Goal: Complete application form: Complete application form

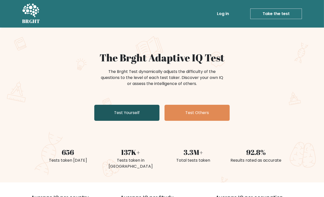
click at [129, 112] on link "Test Yourself" at bounding box center [126, 113] width 65 height 16
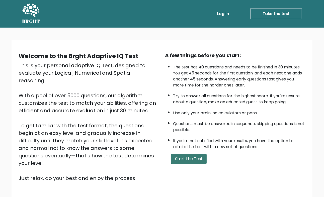
click at [192, 163] on button "Start the Test" at bounding box center [189, 159] width 36 height 10
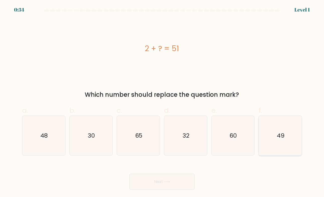
click at [283, 151] on icon "49" at bounding box center [281, 136] width 40 height 40
click at [162, 102] on input "f. 49" at bounding box center [162, 100] width 0 height 3
radio input "true"
click at [173, 187] on button "Next" at bounding box center [161, 182] width 65 height 16
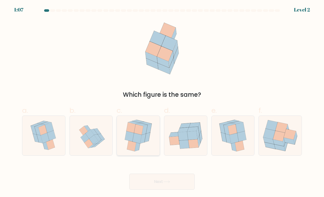
click at [121, 143] on div at bounding box center [138, 136] width 43 height 40
click at [162, 102] on input "c." at bounding box center [162, 100] width 0 height 3
radio input "true"
click at [151, 184] on button "Next" at bounding box center [161, 182] width 65 height 16
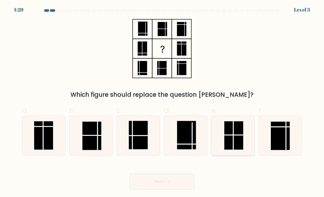
click at [233, 150] on line at bounding box center [233, 135] width 0 height 28
click at [162, 102] on input "e." at bounding box center [162, 100] width 0 height 3
radio input "true"
click at [167, 183] on button "Next" at bounding box center [161, 182] width 65 height 16
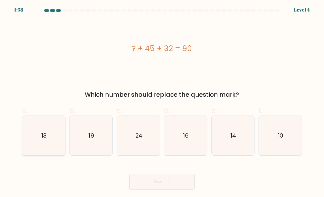
click at [40, 137] on icon "13" at bounding box center [44, 136] width 40 height 40
click at [162, 102] on input "a. 13" at bounding box center [162, 100] width 0 height 3
radio input "true"
click at [175, 188] on button "Next" at bounding box center [161, 182] width 65 height 16
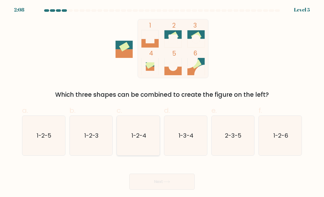
click at [143, 147] on icon "1-2-4" at bounding box center [139, 136] width 40 height 40
click at [162, 102] on input "c. 1-2-4" at bounding box center [162, 100] width 0 height 3
radio input "true"
click at [155, 188] on button "Next" at bounding box center [161, 182] width 65 height 16
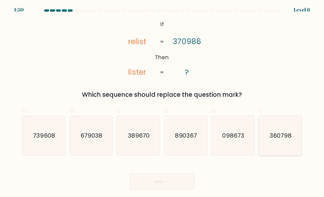
click at [266, 151] on icon "360798" at bounding box center [281, 136] width 40 height 40
click at [162, 102] on input "f. 360798" at bounding box center [162, 100] width 0 height 3
radio input "true"
click at [140, 190] on button "Next" at bounding box center [161, 182] width 65 height 16
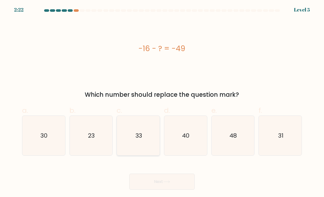
click at [122, 133] on icon "33" at bounding box center [139, 136] width 40 height 40
click at [162, 102] on input "c. 33" at bounding box center [162, 100] width 0 height 3
radio input "true"
click at [168, 187] on button "Next" at bounding box center [161, 182] width 65 height 16
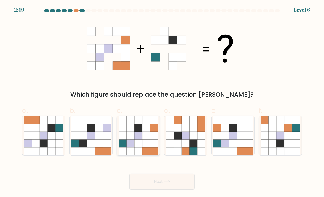
click at [147, 140] on icon at bounding box center [146, 136] width 8 height 8
click at [162, 102] on input "c." at bounding box center [162, 100] width 0 height 3
radio input "true"
click at [167, 186] on button "Next" at bounding box center [161, 182] width 65 height 16
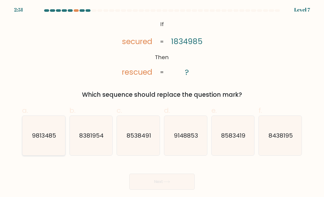
click at [42, 152] on icon "9813485" at bounding box center [44, 136] width 40 height 40
click at [162, 102] on input "a. 9813485" at bounding box center [162, 100] width 0 height 3
radio input "true"
click at [166, 186] on button "Next" at bounding box center [161, 182] width 65 height 16
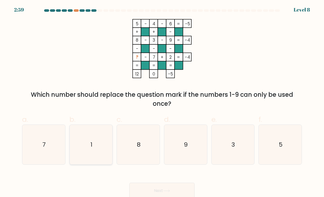
click at [85, 151] on icon "1" at bounding box center [91, 145] width 40 height 40
click at [162, 102] on input "b. 1" at bounding box center [162, 100] width 0 height 3
radio input "true"
click at [161, 191] on button "Next" at bounding box center [161, 191] width 65 height 16
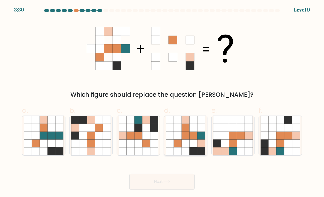
click at [189, 140] on icon at bounding box center [186, 136] width 8 height 8
click at [162, 102] on input "d." at bounding box center [162, 100] width 0 height 3
radio input "true"
click at [146, 187] on button "Next" at bounding box center [161, 182] width 65 height 16
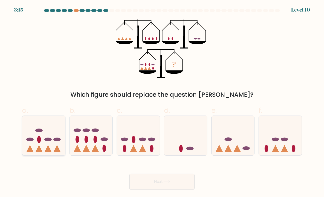
click at [38, 143] on ellipse at bounding box center [39, 139] width 4 height 7
click at [162, 102] on input "a." at bounding box center [162, 100] width 0 height 3
radio input "true"
click at [126, 141] on icon at bounding box center [138, 135] width 43 height 35
click at [162, 102] on input "c." at bounding box center [162, 100] width 0 height 3
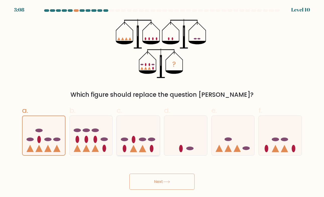
radio input "true"
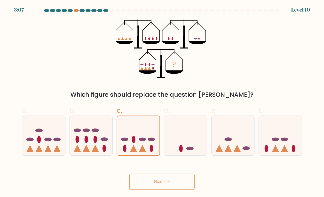
click at [155, 190] on button "Next" at bounding box center [161, 182] width 65 height 16
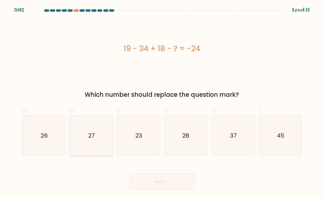
click at [96, 143] on icon "27" at bounding box center [91, 136] width 40 height 40
click at [162, 102] on input "b. 27" at bounding box center [162, 100] width 0 height 3
radio input "true"
click at [138, 190] on button "Next" at bounding box center [161, 182] width 65 height 16
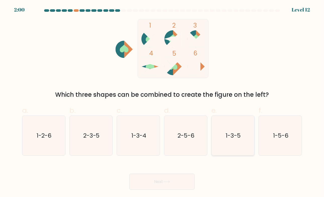
click at [234, 140] on text "1-3-5" at bounding box center [233, 135] width 15 height 8
click at [162, 102] on input "e. 1-3-5" at bounding box center [162, 100] width 0 height 3
radio input "true"
click at [154, 189] on button "Next" at bounding box center [161, 182] width 65 height 16
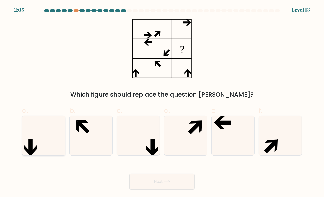
click at [34, 151] on icon at bounding box center [44, 136] width 40 height 40
click at [162, 102] on input "a." at bounding box center [162, 100] width 0 height 3
radio input "true"
click at [140, 183] on button "Next" at bounding box center [161, 182] width 65 height 16
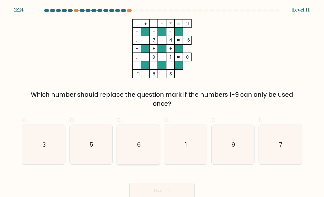
click at [144, 145] on icon "6" at bounding box center [139, 145] width 40 height 40
click at [162, 102] on input "c. 6" at bounding box center [162, 100] width 0 height 3
radio input "true"
click at [163, 192] on button "Next" at bounding box center [161, 191] width 65 height 16
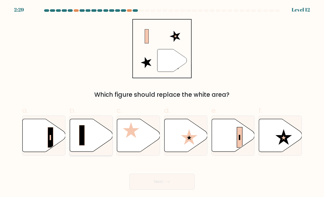
click at [84, 140] on rect at bounding box center [82, 135] width 6 height 20
click at [162, 102] on input "b." at bounding box center [162, 100] width 0 height 3
radio input "true"
click at [232, 147] on icon at bounding box center [233, 135] width 43 height 33
click at [162, 102] on input "e." at bounding box center [162, 100] width 0 height 3
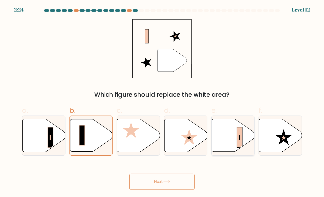
radio input "true"
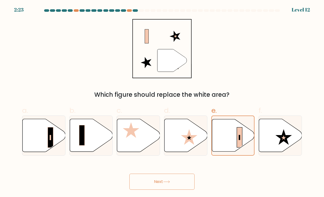
click at [172, 188] on button "Next" at bounding box center [161, 182] width 65 height 16
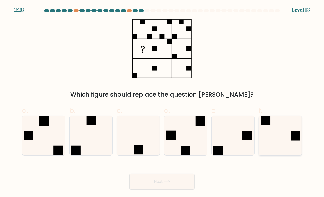
click at [292, 141] on rect at bounding box center [296, 136] width 10 height 10
click at [162, 102] on input "f." at bounding box center [162, 100] width 0 height 3
radio input "true"
click at [158, 183] on button "Next" at bounding box center [161, 182] width 65 height 16
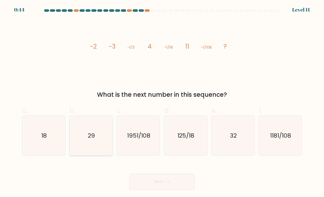
click at [86, 145] on icon "29" at bounding box center [91, 136] width 40 height 40
click at [162, 102] on input "b. 29" at bounding box center [162, 100] width 0 height 3
radio input "true"
click at [151, 186] on button "Next" at bounding box center [161, 182] width 65 height 16
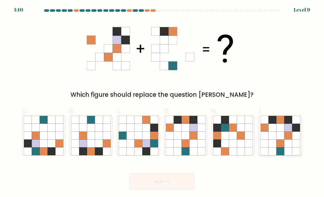
click at [299, 132] on icon at bounding box center [296, 128] width 8 height 8
click at [162, 102] on input "f." at bounding box center [162, 100] width 0 height 3
radio input "true"
click at [163, 190] on button "Next" at bounding box center [161, 182] width 65 height 16
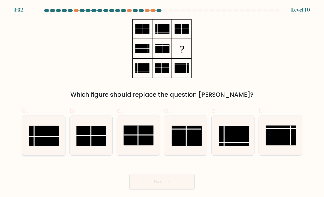
click at [48, 137] on line at bounding box center [44, 137] width 30 height 0
click at [162, 102] on input "a." at bounding box center [162, 100] width 0 height 3
radio input "true"
click at [145, 184] on button "Next" at bounding box center [161, 182] width 65 height 16
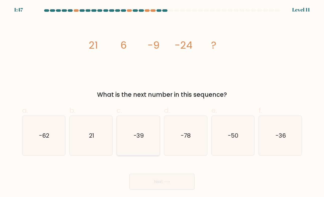
click at [125, 155] on icon "-39" at bounding box center [139, 136] width 40 height 40
click at [162, 102] on input "c. -39" at bounding box center [162, 100] width 0 height 3
radio input "true"
click at [143, 190] on button "Next" at bounding box center [161, 182] width 65 height 16
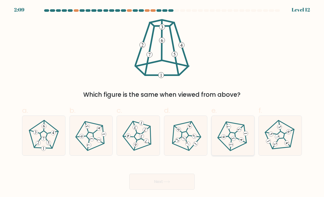
click at [237, 139] on icon at bounding box center [233, 136] width 32 height 32
click at [162, 102] on input "e." at bounding box center [162, 100] width 0 height 3
radio input "true"
click at [153, 184] on button "Next" at bounding box center [161, 182] width 65 height 16
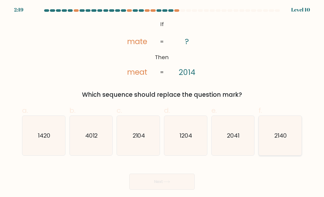
click at [263, 151] on icon "2140" at bounding box center [281, 136] width 40 height 40
click at [162, 102] on input "f. 2140" at bounding box center [162, 100] width 0 height 3
radio input "true"
click at [151, 186] on button "Next" at bounding box center [161, 182] width 65 height 16
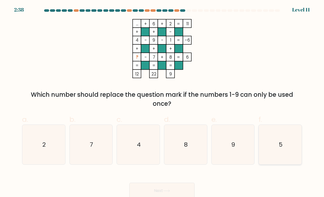
click at [285, 157] on icon "5" at bounding box center [281, 145] width 40 height 40
click at [162, 102] on input "f. 5" at bounding box center [162, 100] width 0 height 3
radio input "true"
click at [155, 193] on button "Next" at bounding box center [161, 191] width 65 height 16
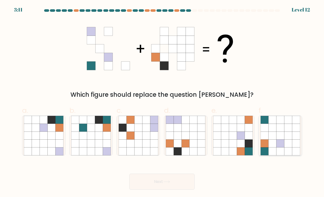
click at [287, 140] on icon at bounding box center [288, 136] width 8 height 8
click at [162, 102] on input "f." at bounding box center [162, 100] width 0 height 3
radio input "true"
click at [152, 188] on button "Next" at bounding box center [161, 182] width 65 height 16
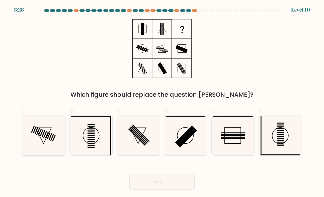
click at [51, 140] on icon at bounding box center [44, 136] width 40 height 40
click at [162, 102] on input "a." at bounding box center [162, 100] width 0 height 3
radio input "true"
click at [153, 186] on button "Next" at bounding box center [161, 182] width 65 height 16
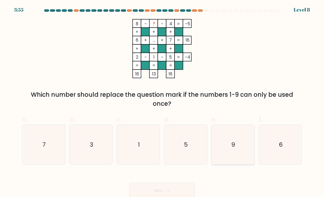
click at [229, 148] on icon "9" at bounding box center [233, 145] width 40 height 40
click at [162, 102] on input "e. 9" at bounding box center [162, 100] width 0 height 3
radio input "true"
click at [170, 192] on button "Next" at bounding box center [161, 191] width 65 height 16
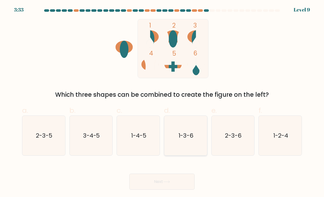
click at [183, 140] on text "1-3-6" at bounding box center [186, 135] width 15 height 8
click at [162, 102] on input "d. 1-3-6" at bounding box center [162, 100] width 0 height 3
radio input "true"
click at [156, 188] on button "Next" at bounding box center [161, 182] width 65 height 16
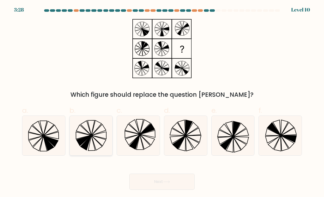
click at [73, 154] on icon at bounding box center [91, 136] width 40 height 40
click at [162, 102] on input "b." at bounding box center [162, 100] width 0 height 3
radio input "true"
click at [168, 183] on icon at bounding box center [166, 182] width 7 height 3
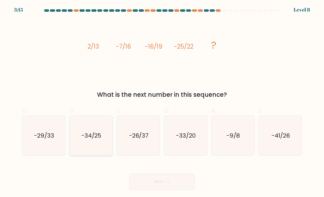
click at [83, 140] on text "-34/25" at bounding box center [92, 135] width 20 height 8
click at [162, 102] on input "b. -34/25" at bounding box center [162, 100] width 0 height 3
radio input "true"
click at [165, 185] on button "Next" at bounding box center [161, 182] width 65 height 16
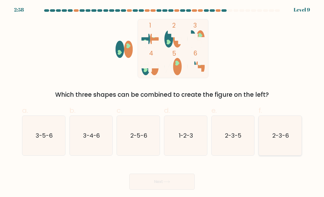
click at [280, 148] on icon "2-3-6" at bounding box center [281, 136] width 40 height 40
click at [162, 102] on input "f. 2-3-6" at bounding box center [162, 100] width 0 height 3
radio input "true"
click at [157, 190] on button "Next" at bounding box center [161, 182] width 65 height 16
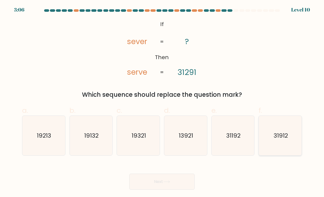
click at [287, 153] on icon "31912" at bounding box center [281, 136] width 40 height 40
click at [162, 102] on input "f. 31912" at bounding box center [162, 100] width 0 height 3
radio input "true"
click at [160, 187] on button "Next" at bounding box center [161, 182] width 65 height 16
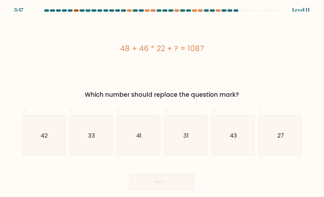
click at [77, 11] on div at bounding box center [76, 10] width 5 height 3
click at [76, 11] on div at bounding box center [76, 10] width 5 height 3
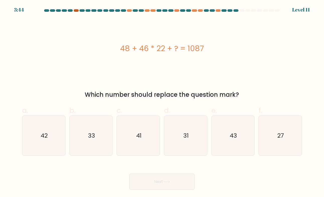
click at [76, 11] on div at bounding box center [76, 10] width 5 height 3
click at [289, 152] on icon "27" at bounding box center [281, 136] width 40 height 40
click at [162, 102] on input "f. 27" at bounding box center [162, 100] width 0 height 3
radio input "true"
click at [170, 186] on button "Next" at bounding box center [161, 182] width 65 height 16
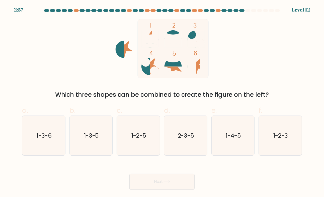
click at [170, 186] on button "Next" at bounding box center [161, 182] width 65 height 16
click at [232, 178] on div "Next" at bounding box center [162, 176] width 286 height 28
click at [135, 150] on icon "1-2-5" at bounding box center [139, 136] width 40 height 40
click at [162, 102] on input "c. 1-2-5" at bounding box center [162, 100] width 0 height 3
radio input "true"
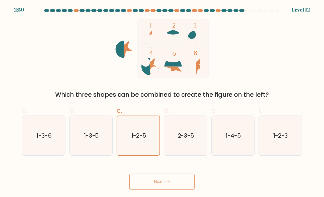
click at [161, 184] on button "Next" at bounding box center [161, 182] width 65 height 16
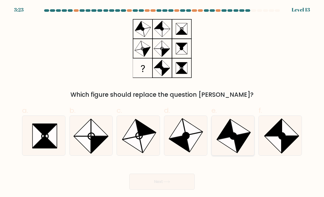
click at [231, 139] on icon at bounding box center [225, 129] width 16 height 20
click at [162, 102] on input "e." at bounding box center [162, 100] width 0 height 3
radio input "true"
click at [163, 190] on button "Next" at bounding box center [161, 182] width 65 height 16
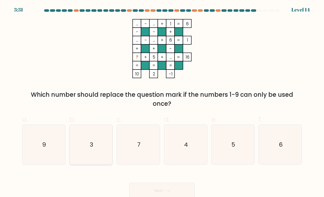
click at [72, 152] on icon "3" at bounding box center [91, 145] width 40 height 40
click at [162, 102] on input "b. 3" at bounding box center [162, 100] width 0 height 3
radio input "true"
click at [173, 190] on button "Next" at bounding box center [161, 191] width 65 height 16
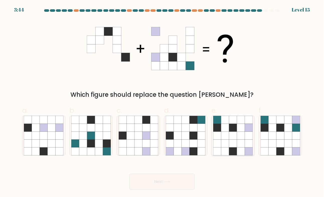
click at [244, 155] on icon at bounding box center [241, 151] width 8 height 8
click at [162, 102] on input "e." at bounding box center [162, 100] width 0 height 3
radio input "true"
click at [169, 184] on button "Next" at bounding box center [161, 182] width 65 height 16
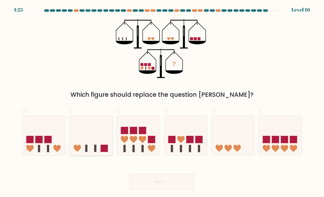
click at [89, 137] on icon at bounding box center [91, 135] width 43 height 35
click at [162, 102] on input "b." at bounding box center [162, 100] width 0 height 3
radio input "true"
click at [138, 190] on button "Next" at bounding box center [161, 182] width 65 height 16
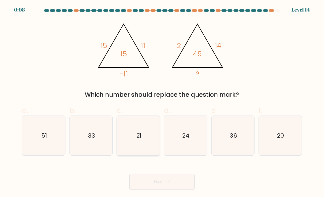
click at [139, 140] on text "21" at bounding box center [138, 135] width 5 height 8
click at [162, 102] on input "c. 21" at bounding box center [162, 100] width 0 height 3
radio input "true"
click at [154, 189] on button "Next" at bounding box center [161, 182] width 65 height 16
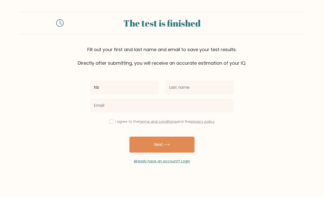
type input "h"
type input "b"
